Goal: Task Accomplishment & Management: Manage account settings

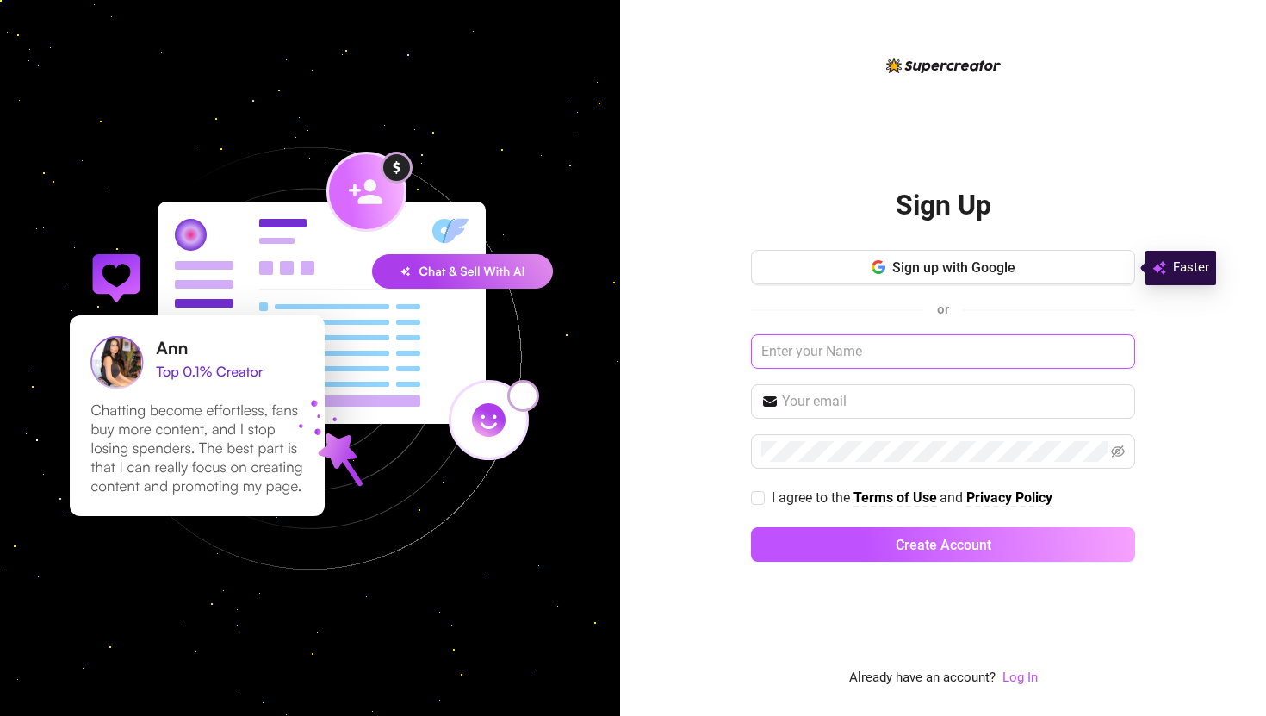
click at [818, 349] on input "text" at bounding box center [943, 351] width 384 height 34
type input "l"
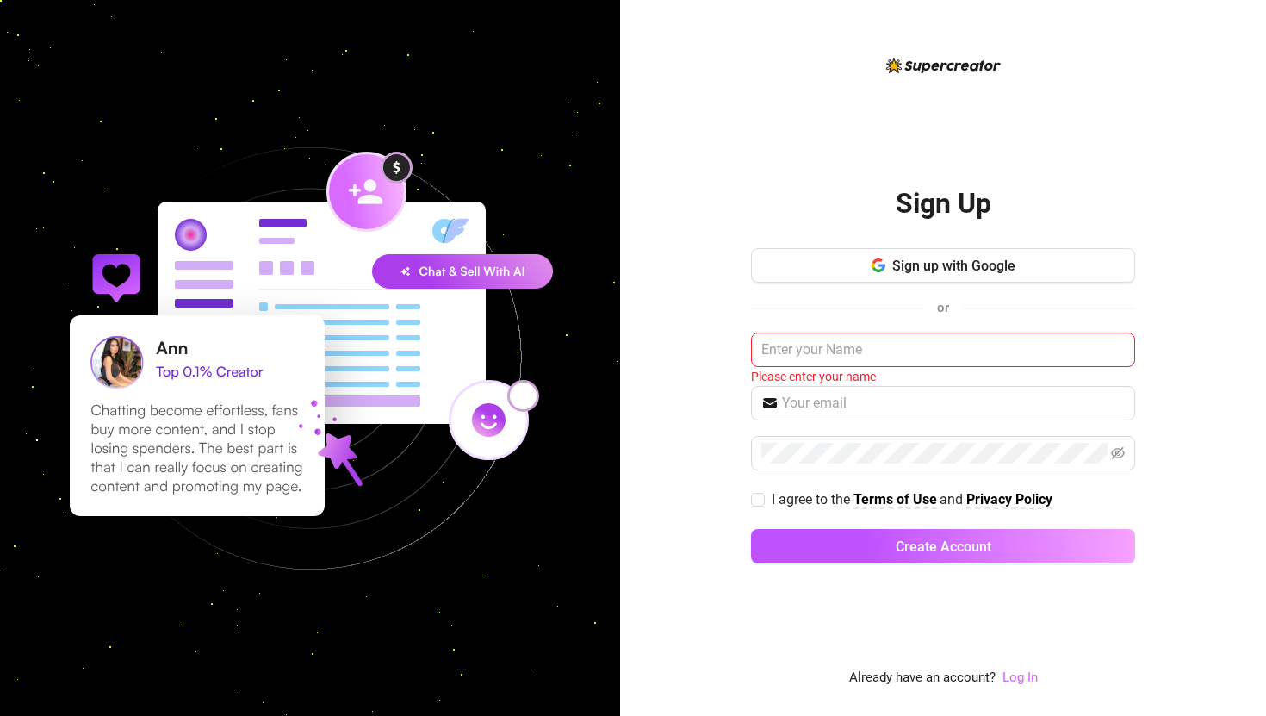
click at [1026, 680] on link "Log In" at bounding box center [1020, 677] width 35 height 16
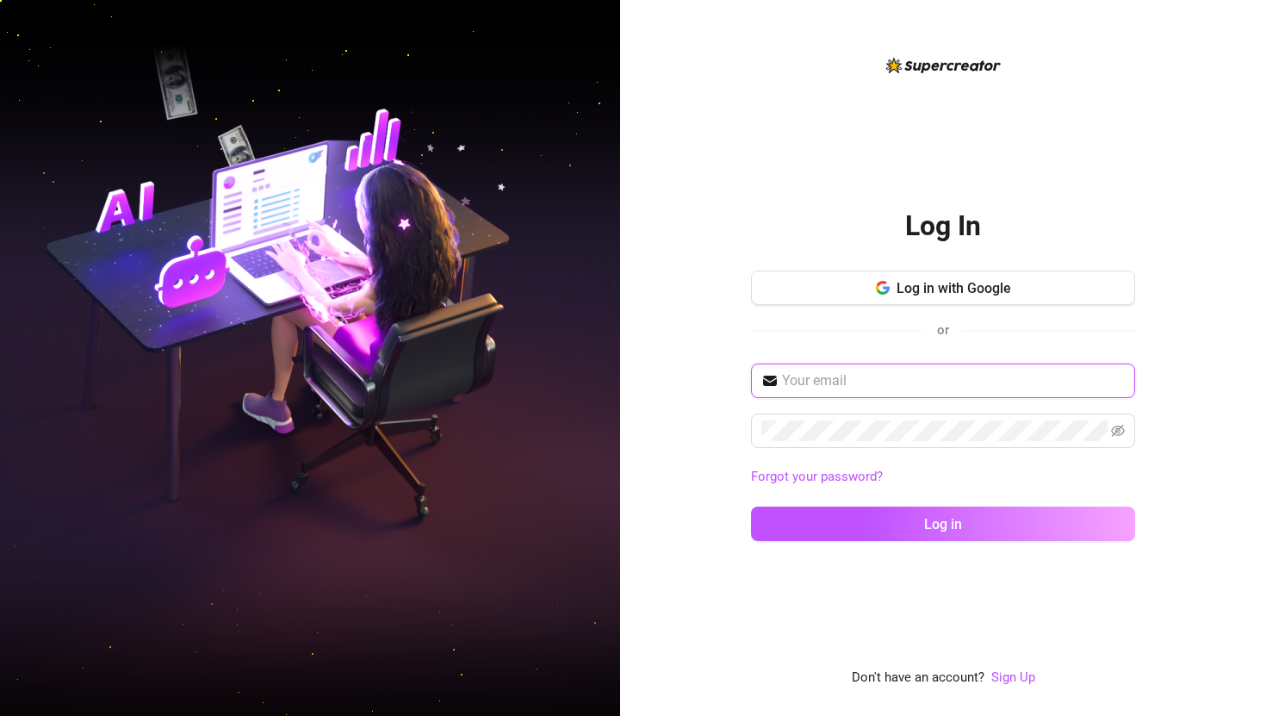
click at [975, 379] on input "text" at bounding box center [953, 380] width 343 height 21
type input "[EMAIL_ADDRESS][DOMAIN_NAME]"
click at [751, 506] on button "Log in" at bounding box center [943, 523] width 384 height 34
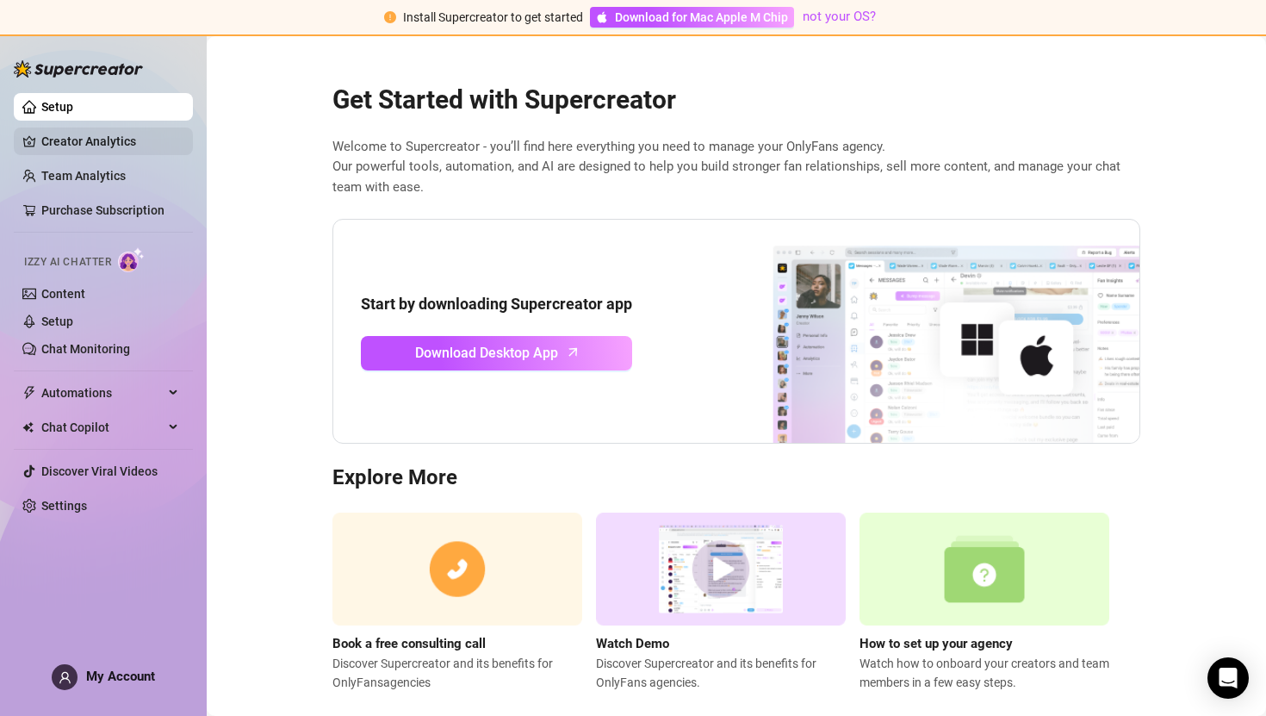
click at [88, 147] on link "Creator Analytics" at bounding box center [110, 141] width 138 height 28
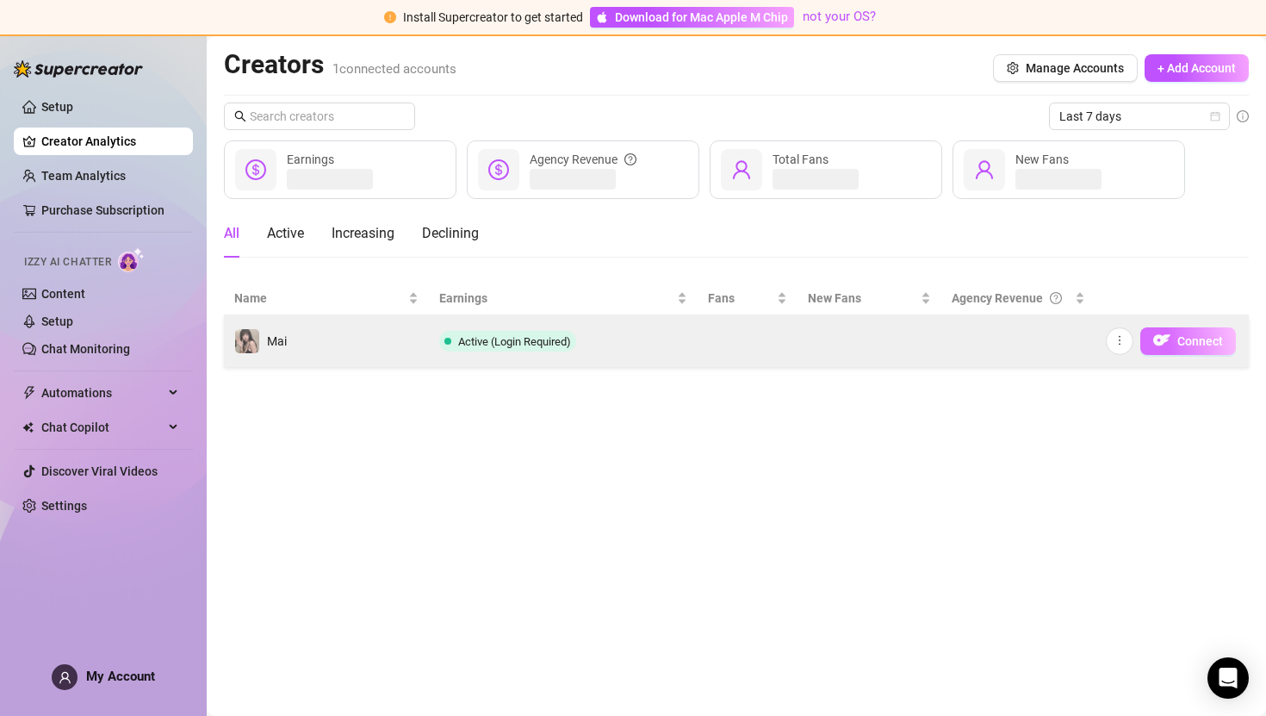
click at [1173, 334] on button "Connect" at bounding box center [1188, 341] width 96 height 28
click at [1223, 341] on button "Connect" at bounding box center [1188, 341] width 96 height 28
click at [1216, 337] on span "Connect" at bounding box center [1200, 341] width 46 height 14
click at [879, 336] on td at bounding box center [870, 341] width 144 height 52
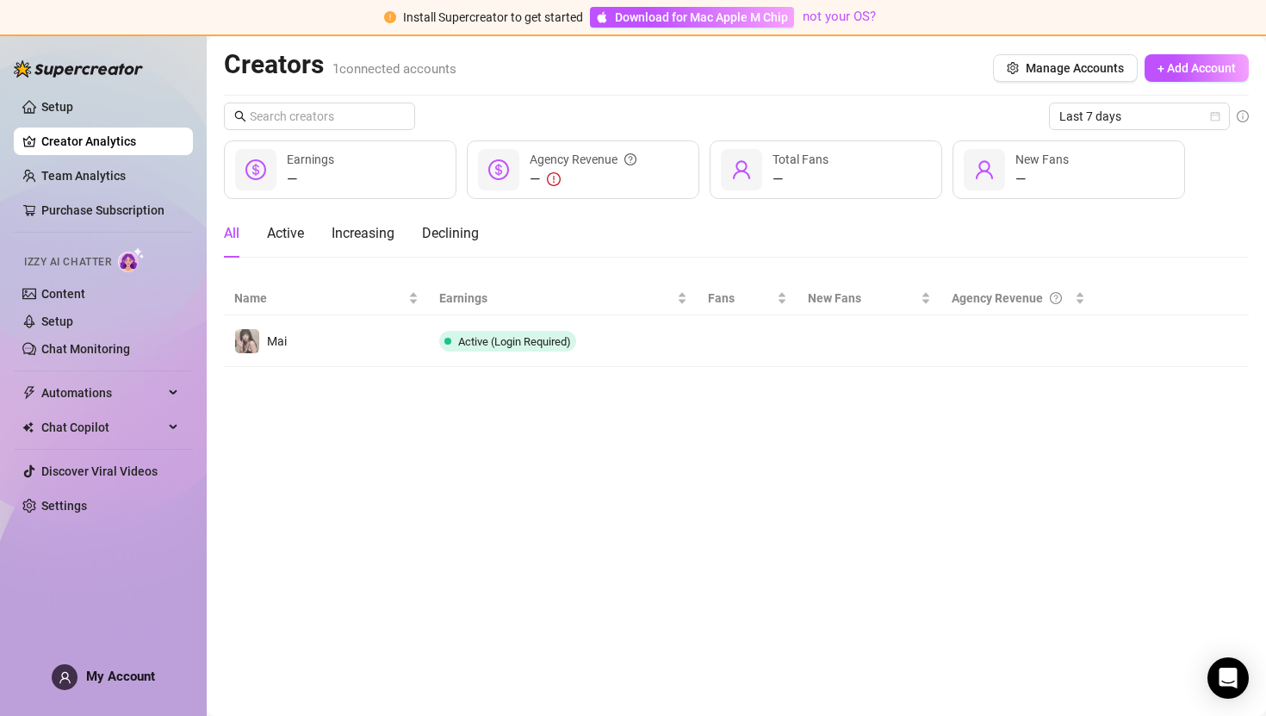
click at [572, 453] on main "Creators 1 connected accounts Manage Accounts + Add Account Last 7 days — Earni…" at bounding box center [736, 376] width 1059 height 680
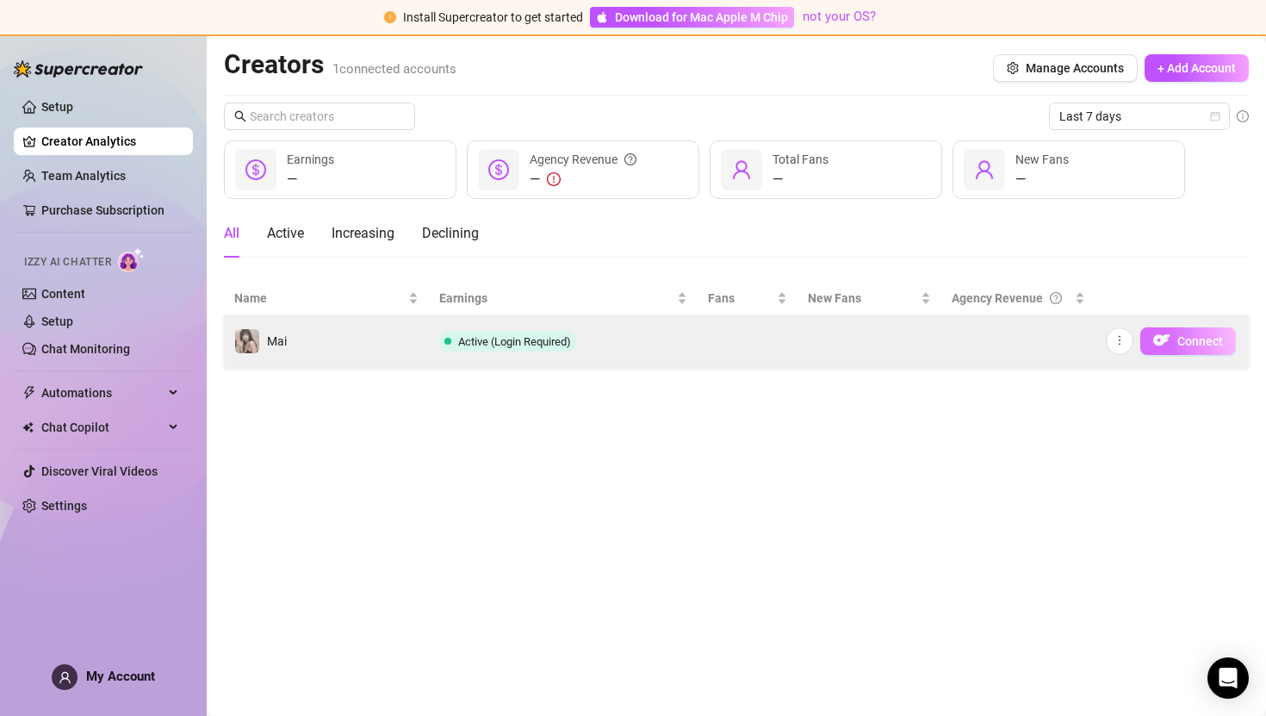
click at [1215, 342] on span "Connect" at bounding box center [1200, 341] width 46 height 14
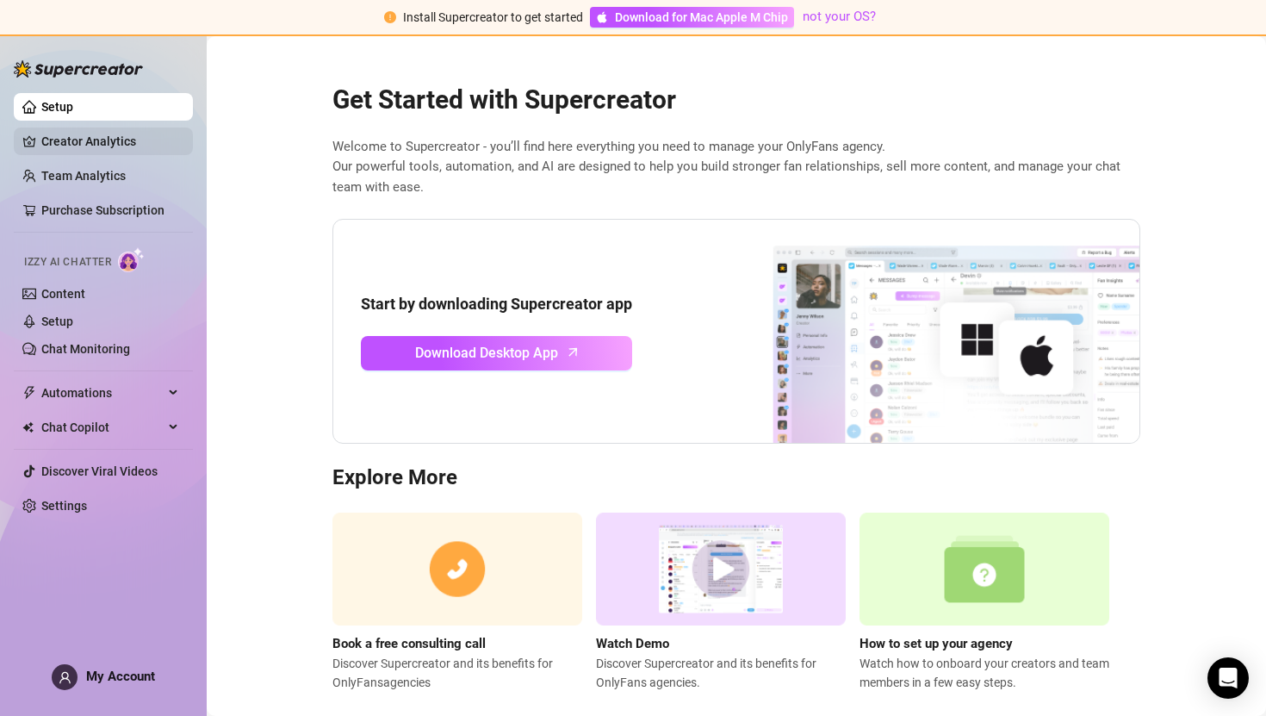
click at [147, 144] on link "Creator Analytics" at bounding box center [110, 141] width 138 height 28
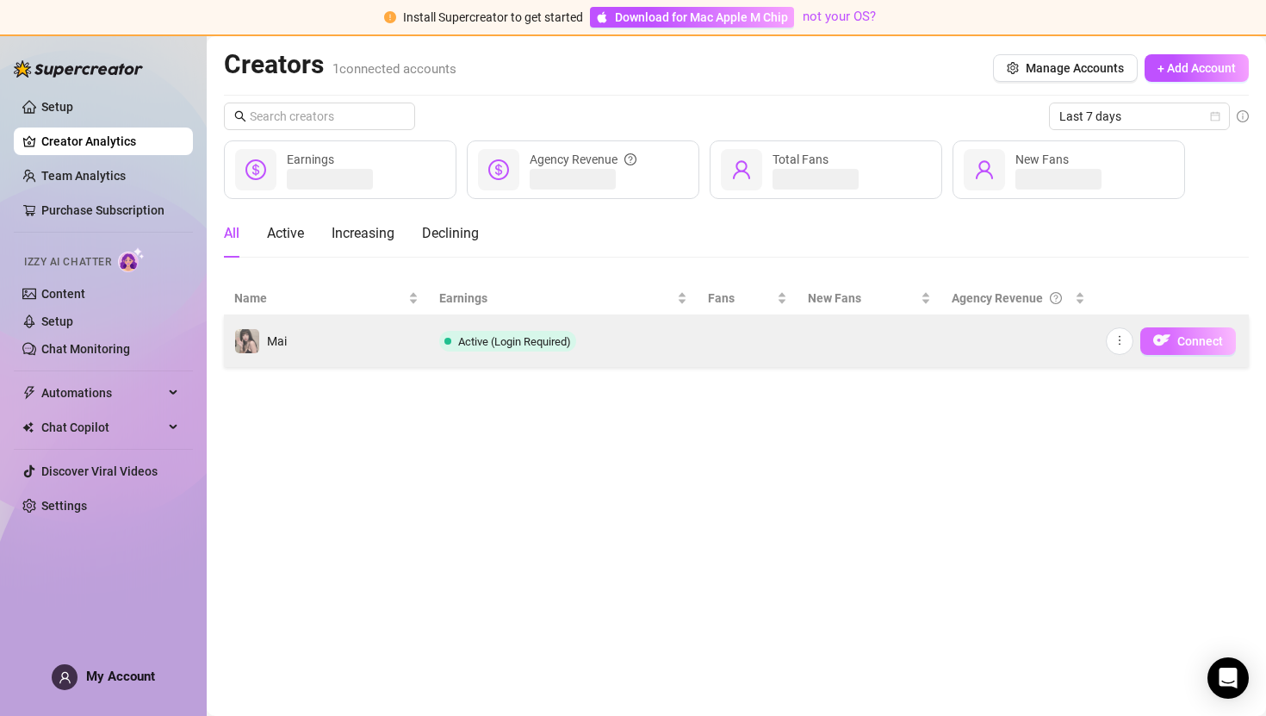
click at [1159, 342] on img "button" at bounding box center [1161, 340] width 17 height 17
click at [1125, 341] on button "button" at bounding box center [1120, 341] width 28 height 28
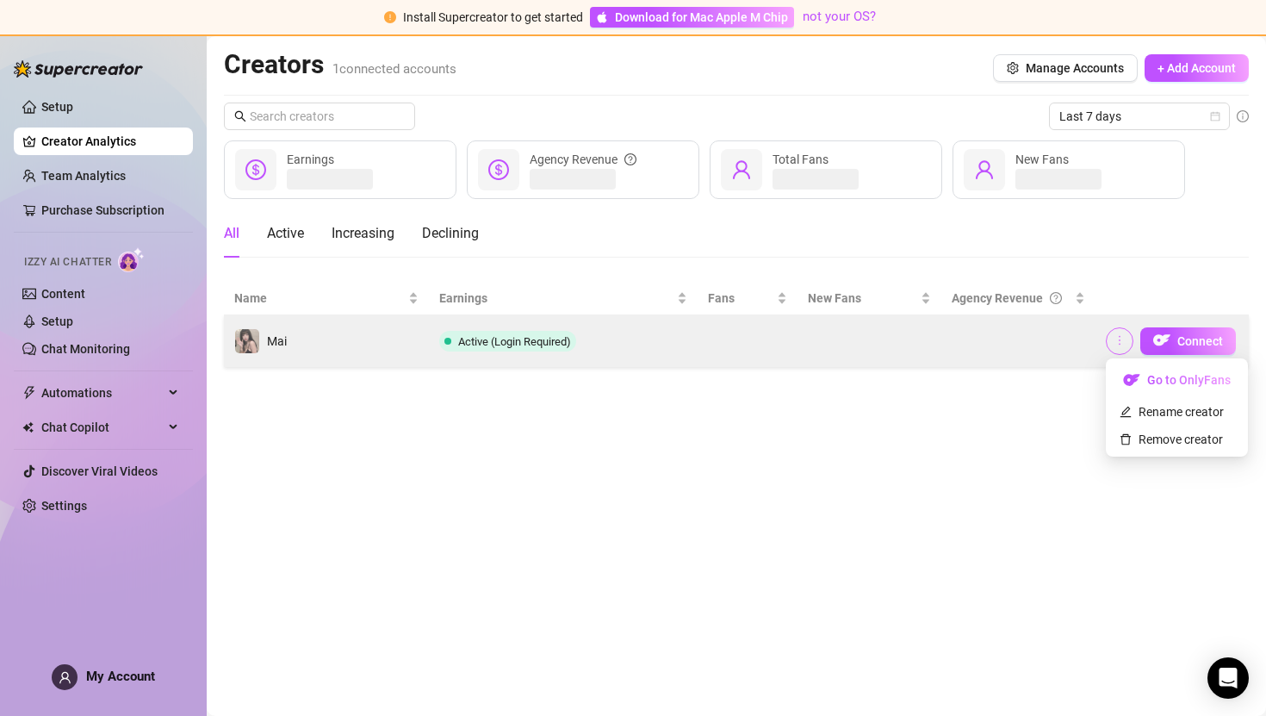
click at [1125, 341] on button "button" at bounding box center [1120, 341] width 28 height 28
click at [1126, 338] on button "button" at bounding box center [1120, 341] width 28 height 28
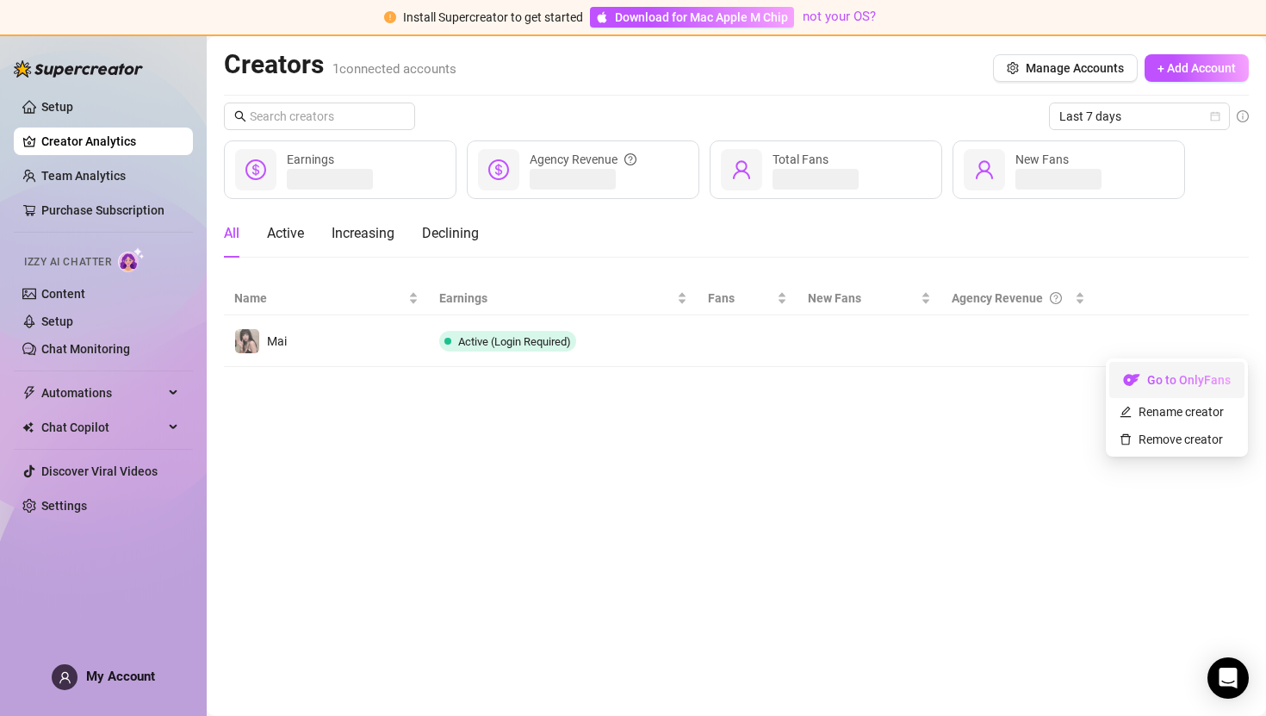
click at [1125, 384] on link "Go to OnlyFans" at bounding box center [1176, 384] width 135 height 14
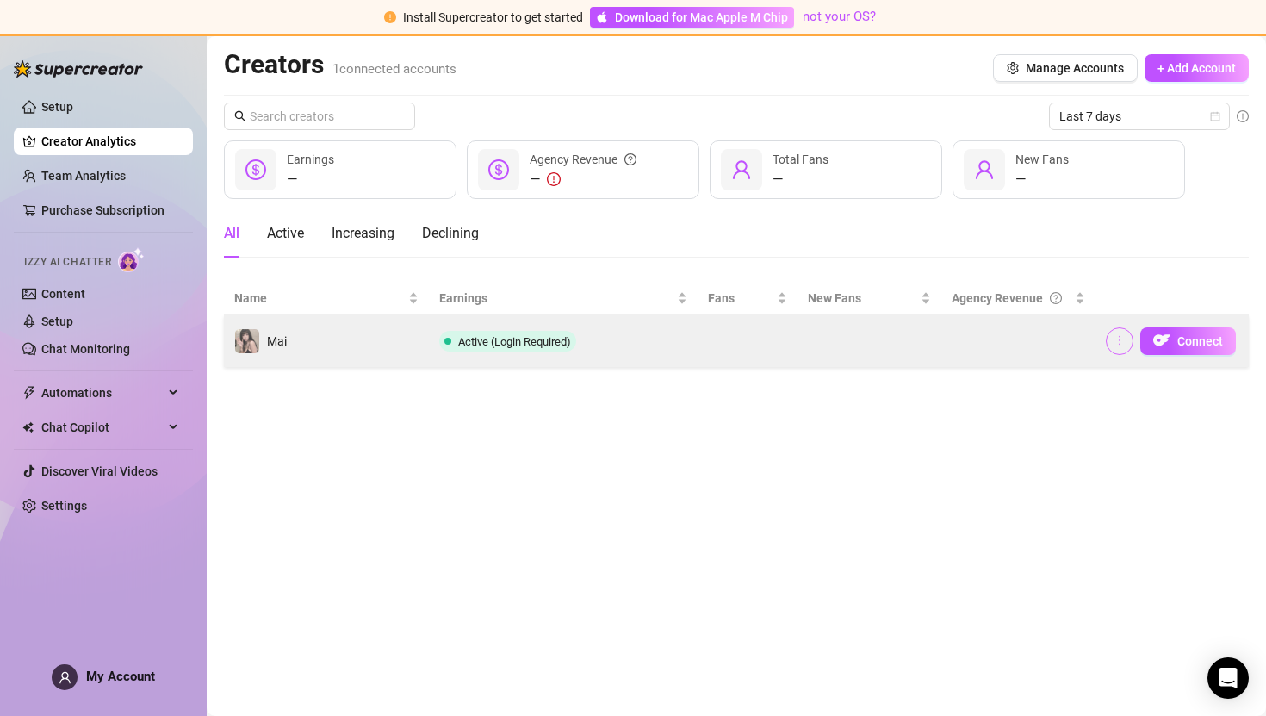
click at [1117, 341] on icon "more" at bounding box center [1120, 340] width 12 height 12
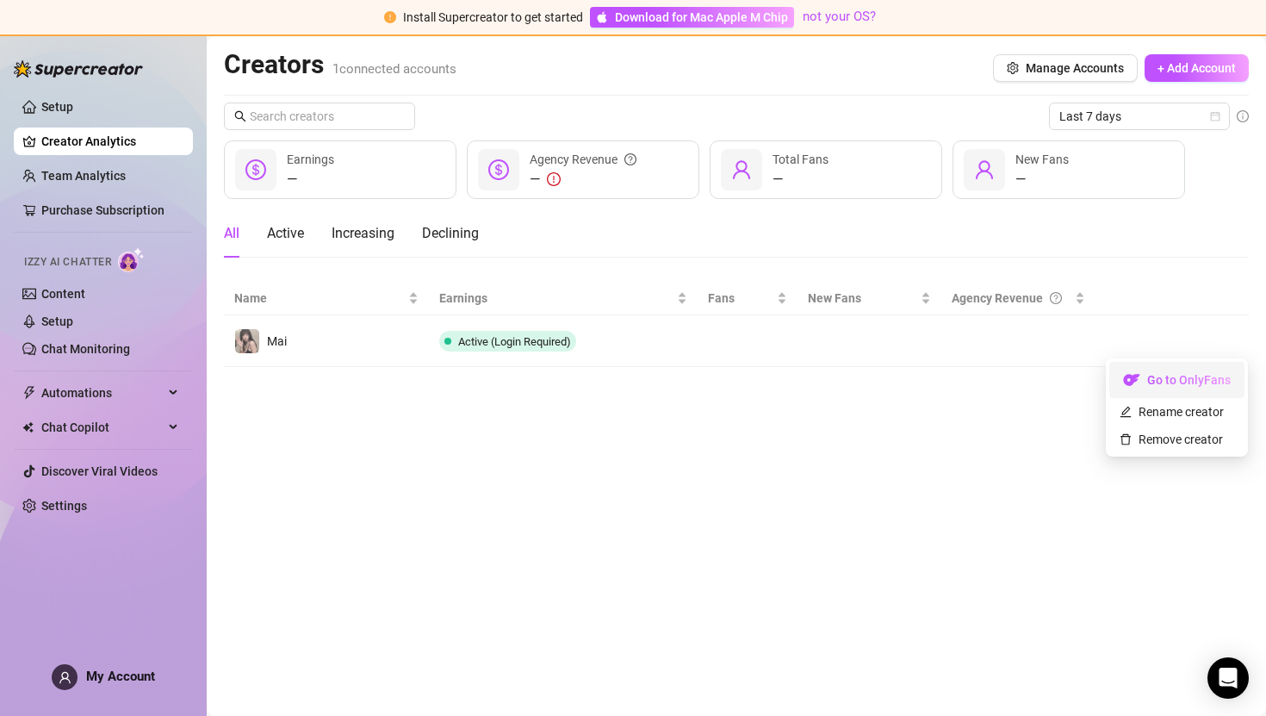
click at [1147, 377] on link "Go to OnlyFans" at bounding box center [1176, 384] width 135 height 14
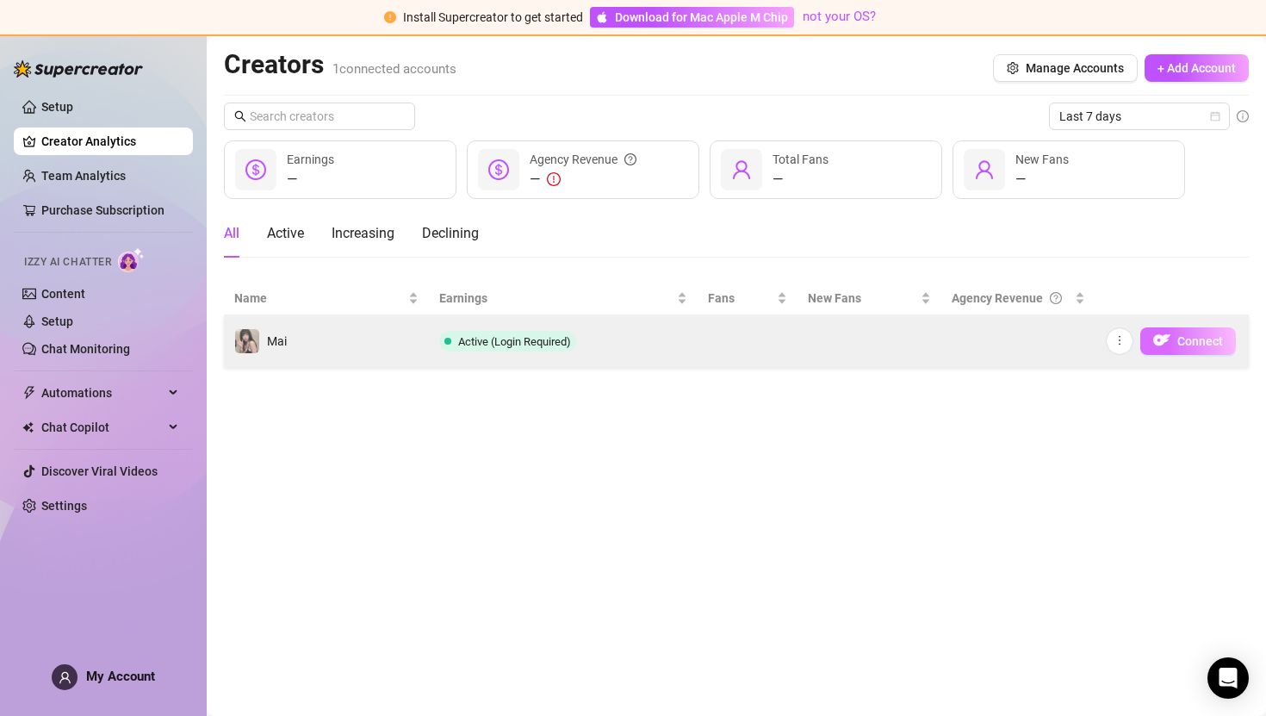
click at [1177, 339] on span "Connect" at bounding box center [1200, 341] width 46 height 14
